Goal: Navigation & Orientation: Find specific page/section

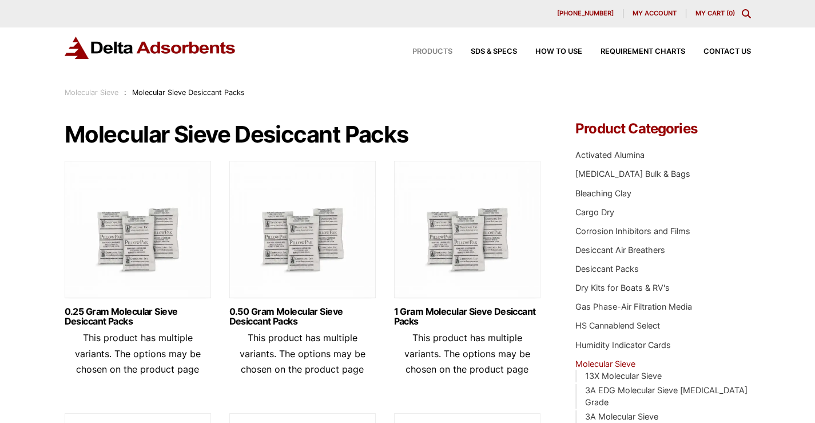
click at [434, 51] on span "Products" at bounding box center [432, 51] width 40 height 7
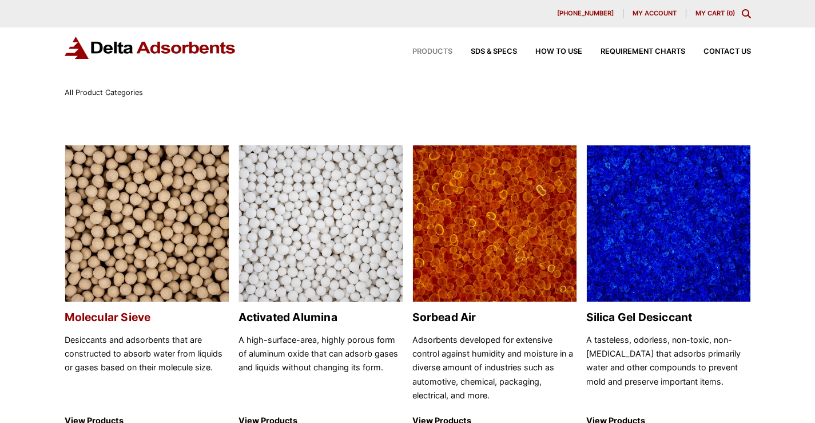
click at [146, 318] on h2 "Molecular Sieve" at bounding box center [147, 317] width 165 height 13
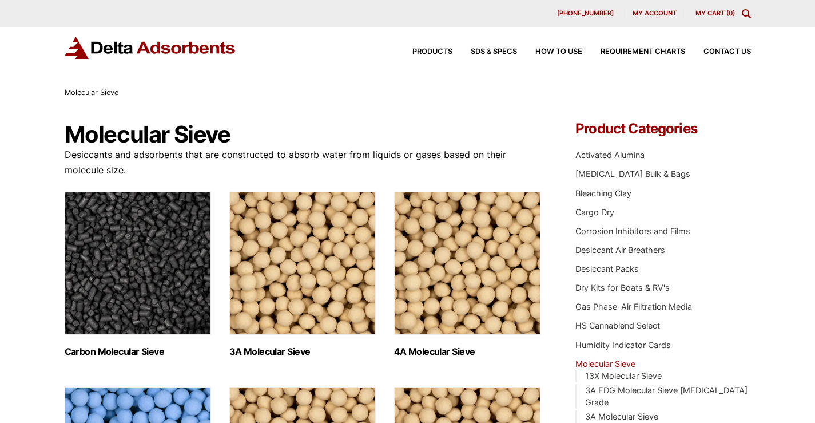
click at [94, 45] on img at bounding box center [151, 48] width 172 height 22
